Goal: Use online tool/utility

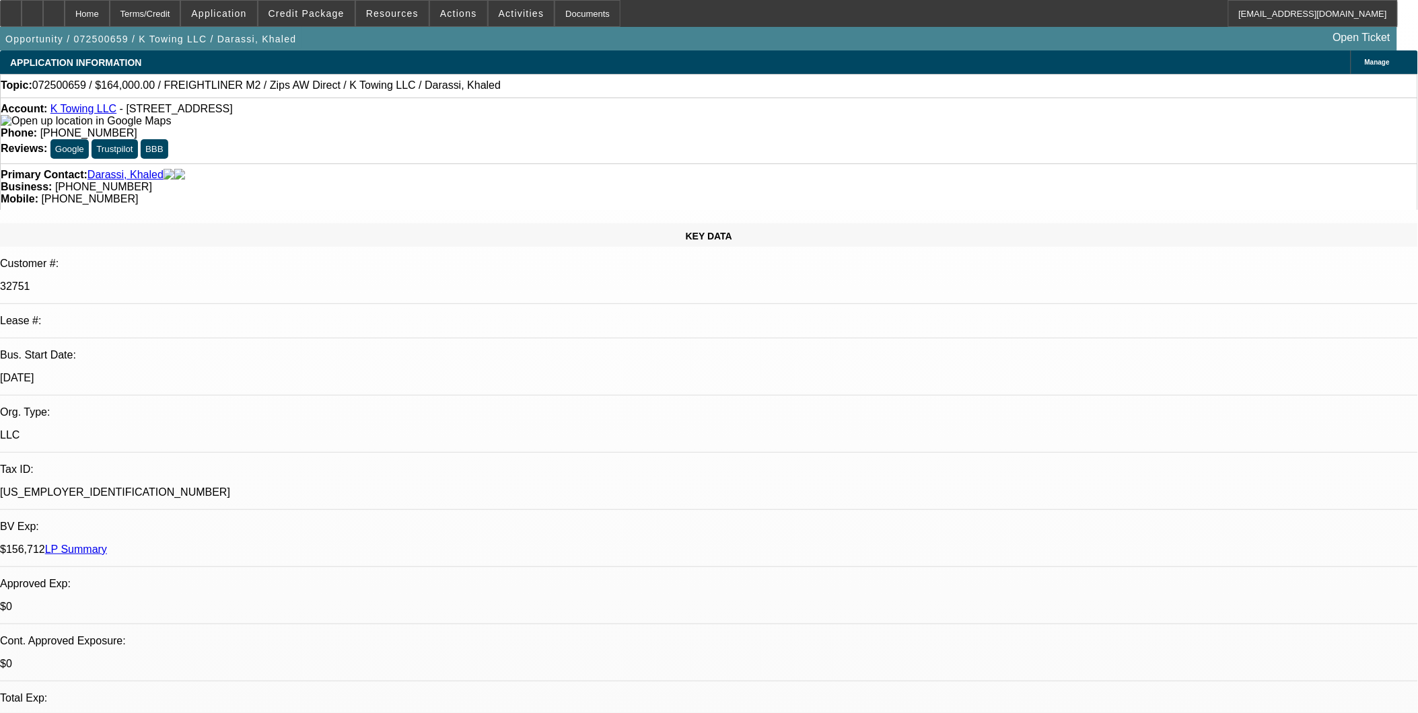
select select "0"
select select "2"
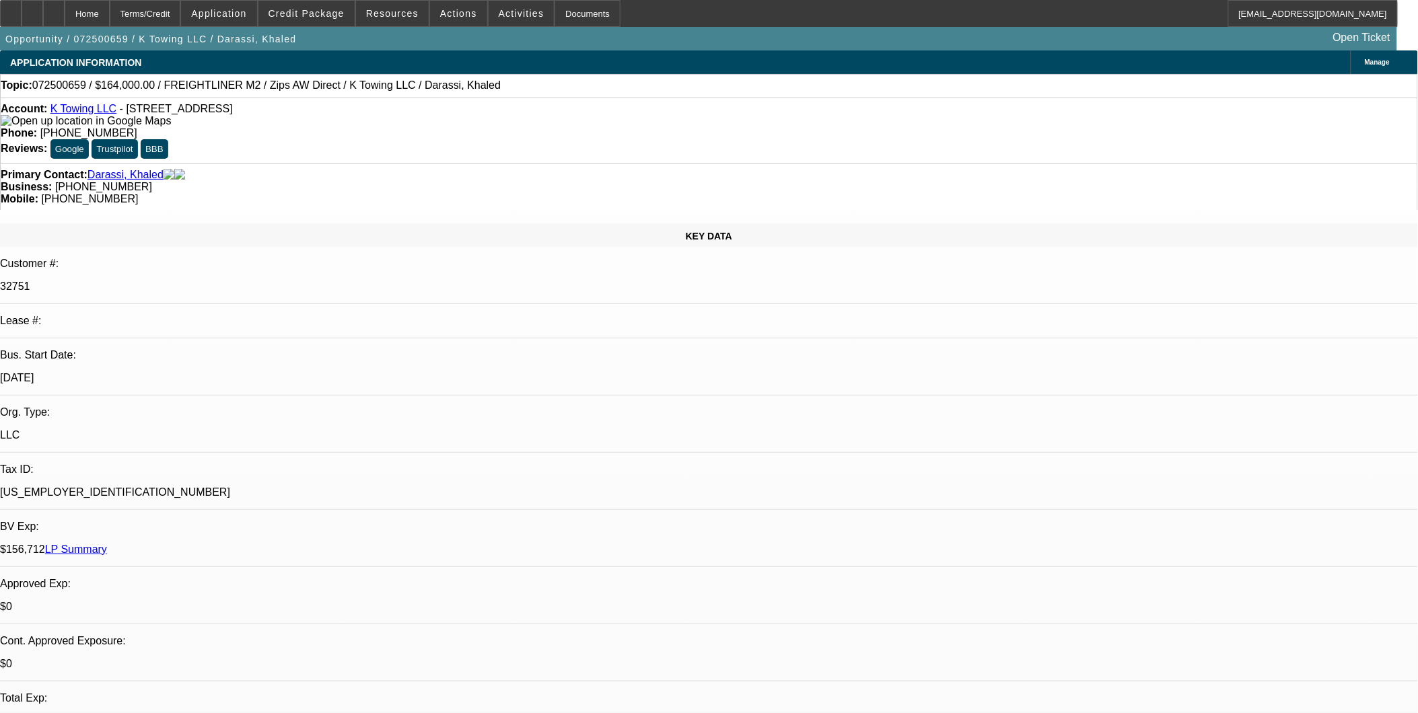
select select "0"
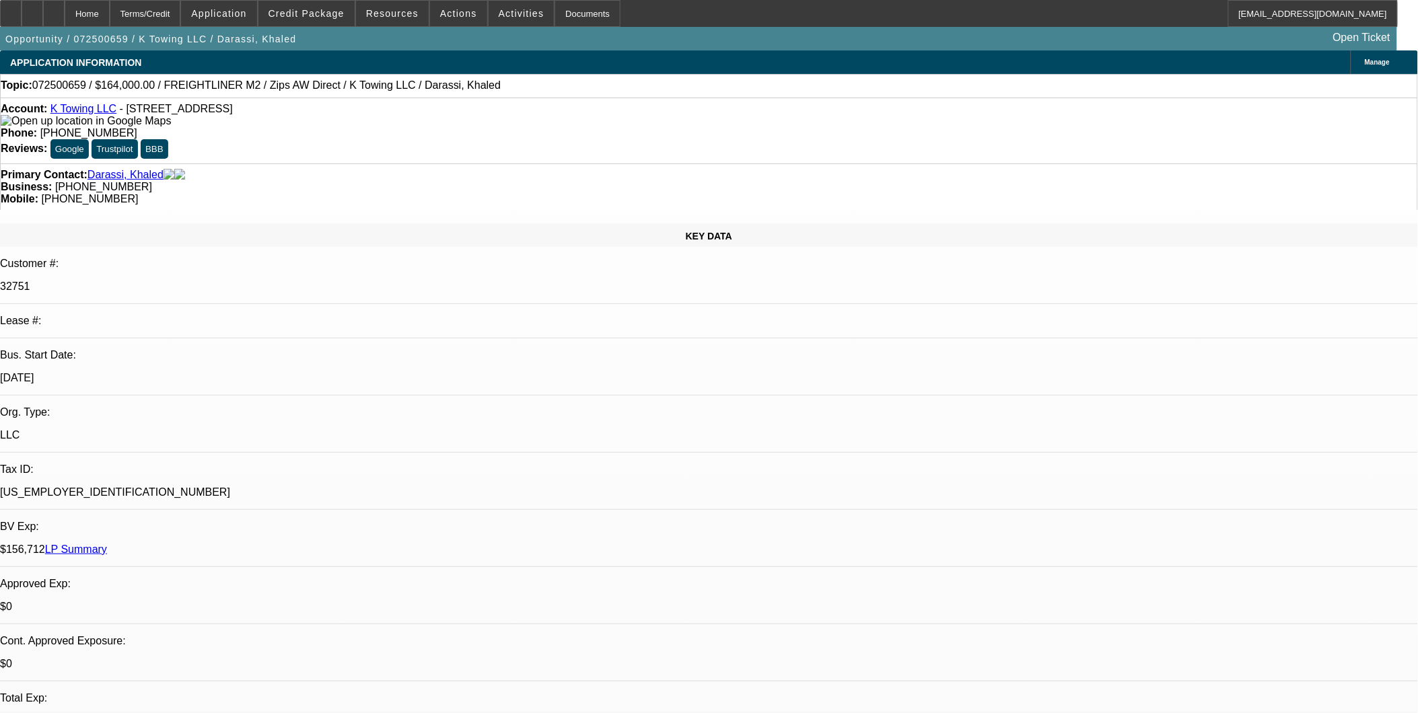
select select "0"
select select "1"
select select "6"
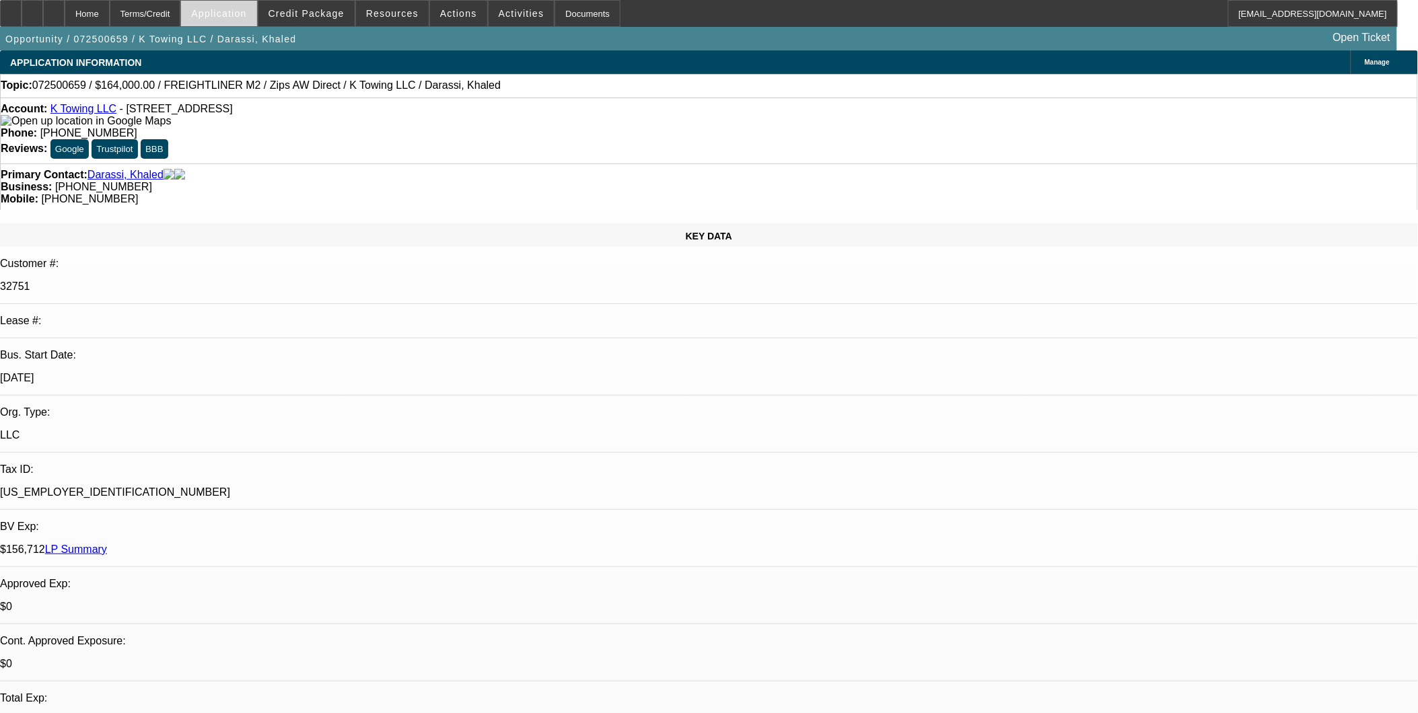
select select "1"
select select "2"
select select "6"
select select "1"
select select "2"
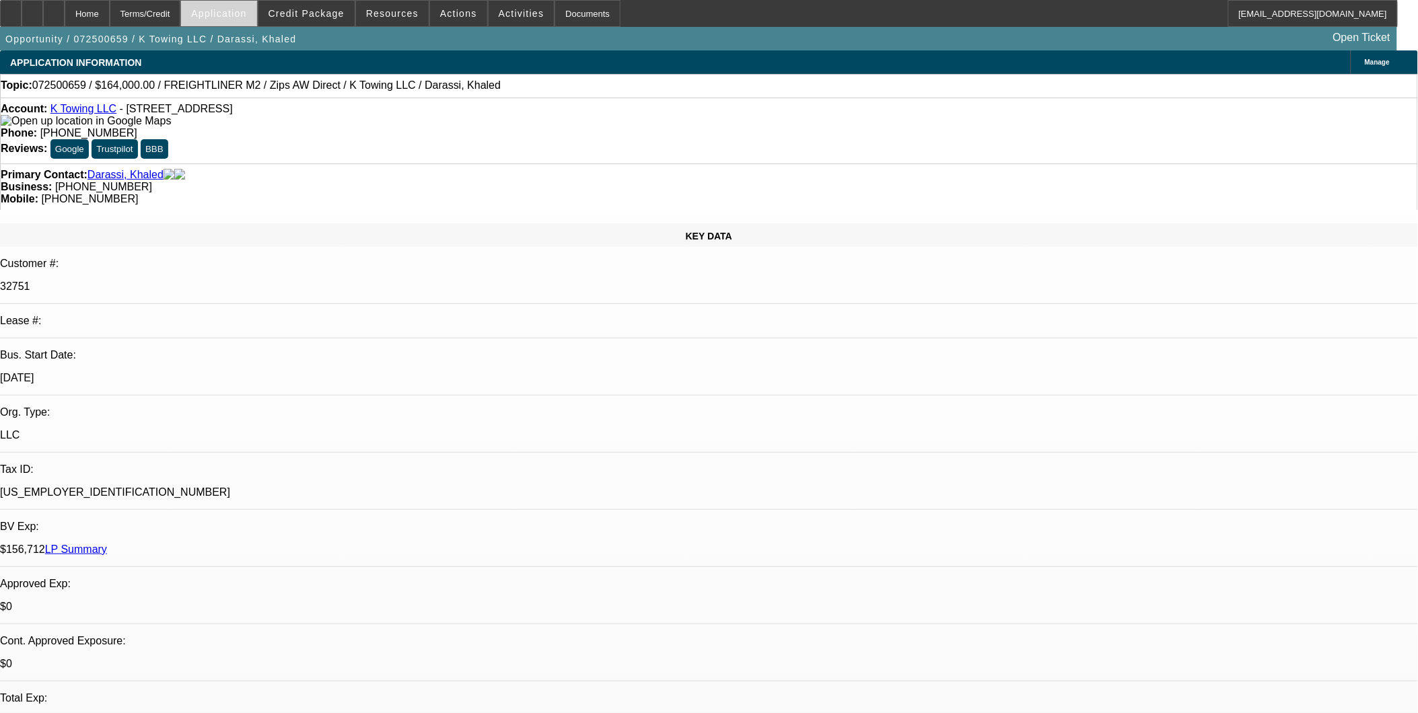
select select "1"
select select "2"
select select "1"
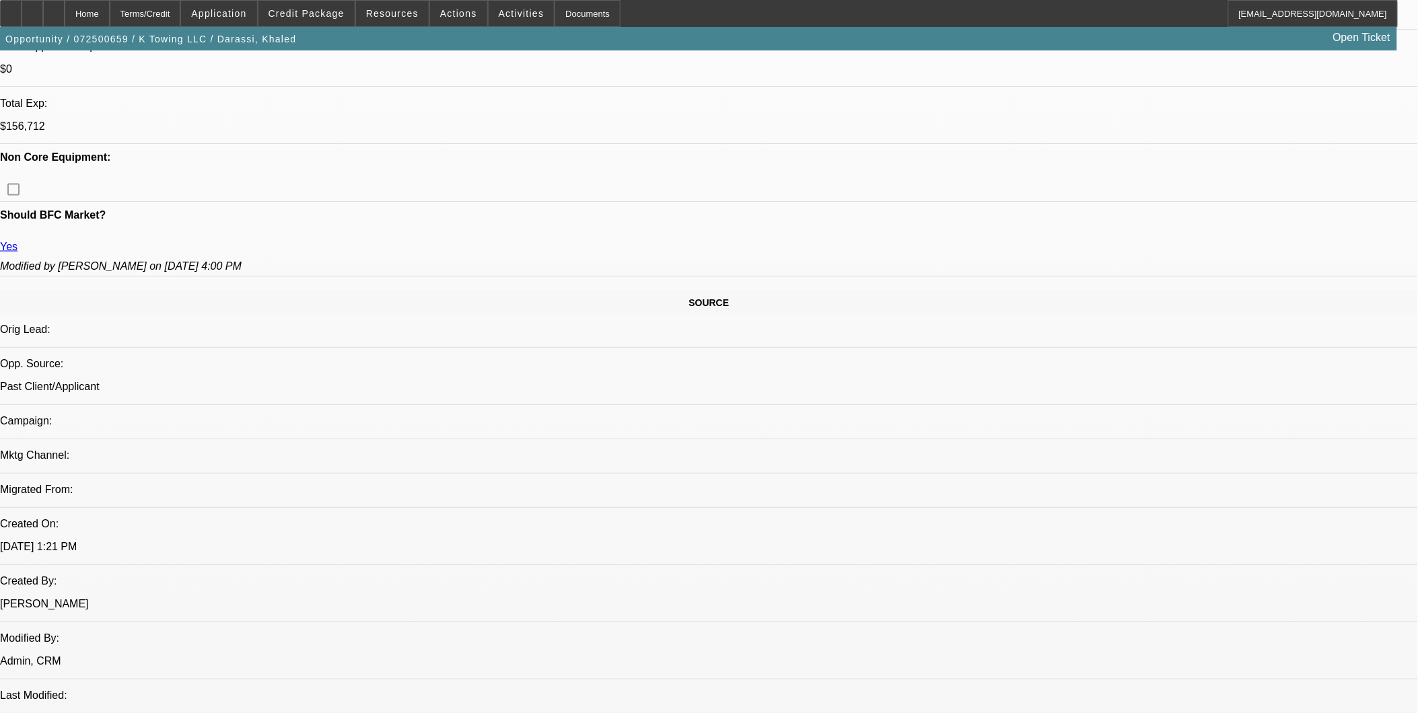
scroll to position [673, 0]
